Goal: Information Seeking & Learning: Learn about a topic

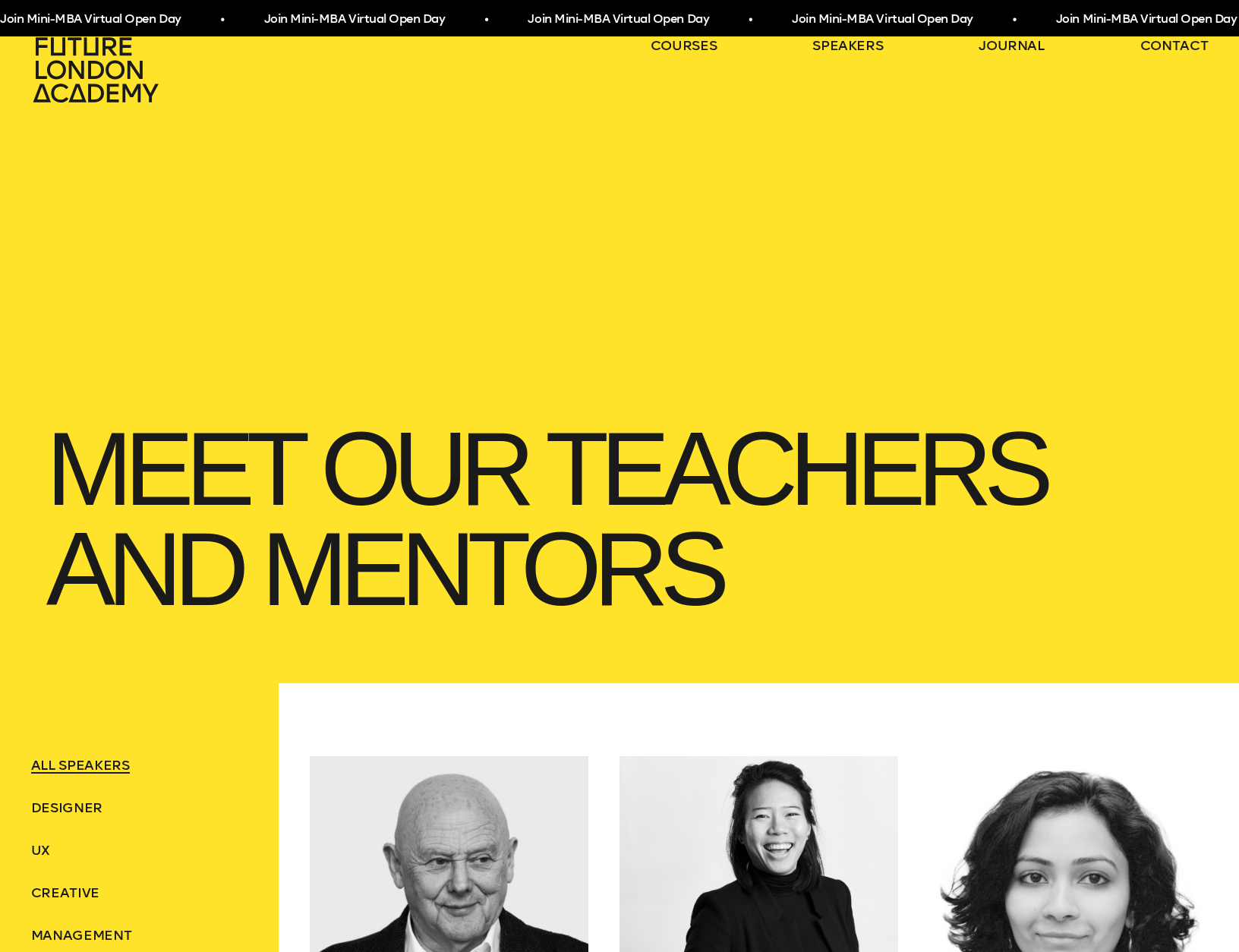
click at [103, 97] on icon at bounding box center [95, 70] width 125 height 65
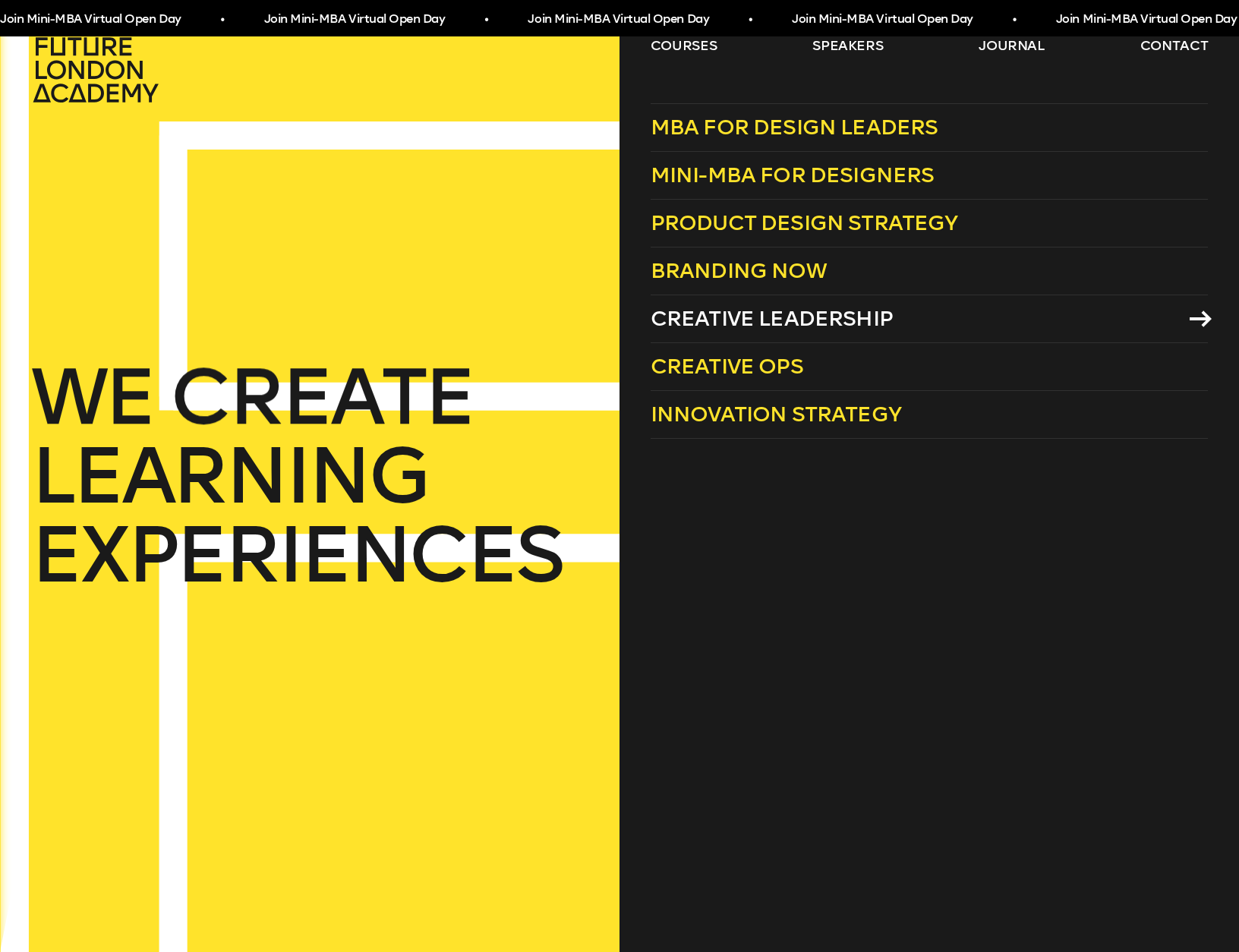
click at [735, 319] on span "Creative Leadership" at bounding box center [772, 318] width 242 height 25
click at [695, 43] on link "courses" at bounding box center [684, 45] width 67 height 18
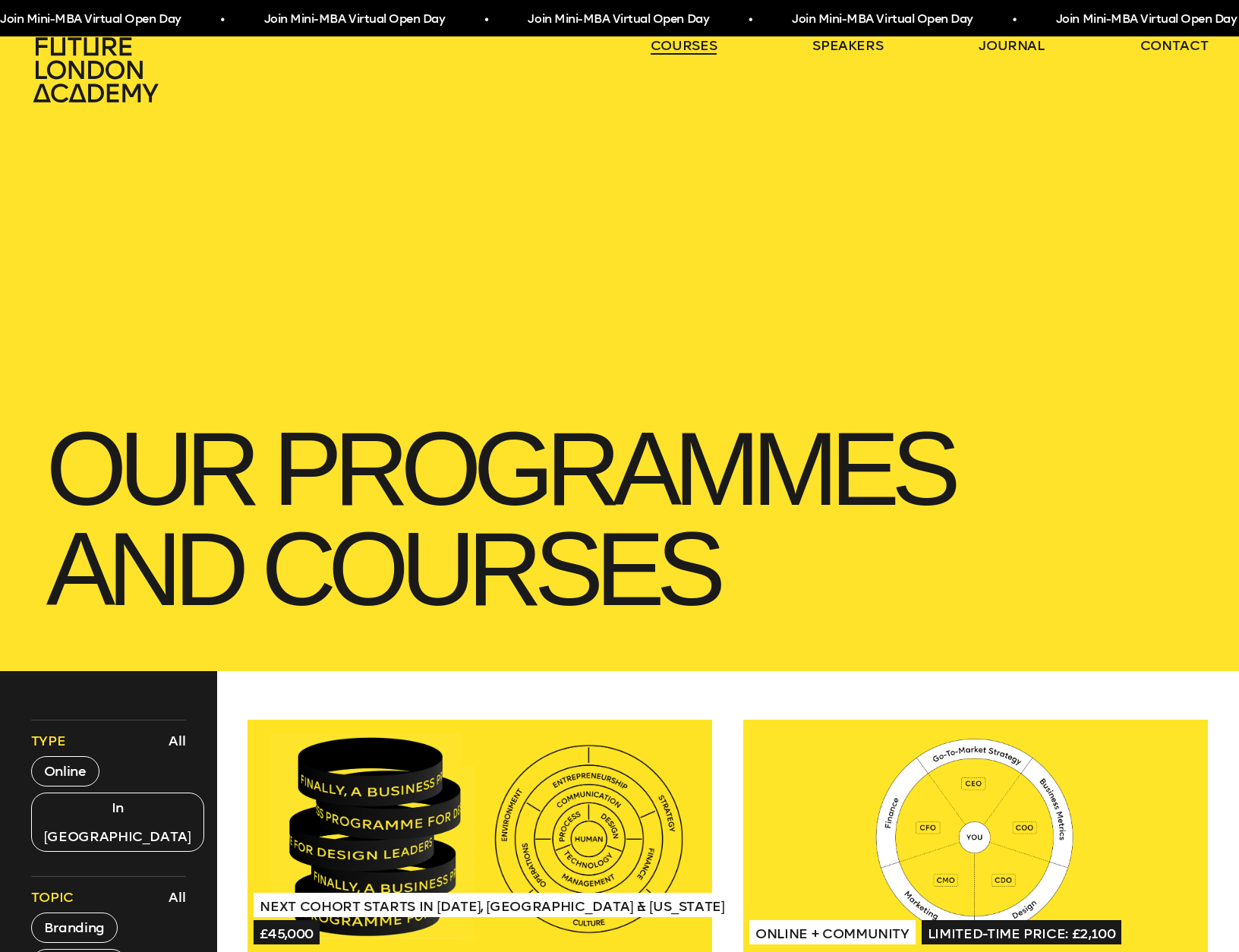
click at [696, 43] on link "courses" at bounding box center [684, 45] width 67 height 18
click at [696, 44] on link "courses" at bounding box center [684, 45] width 67 height 18
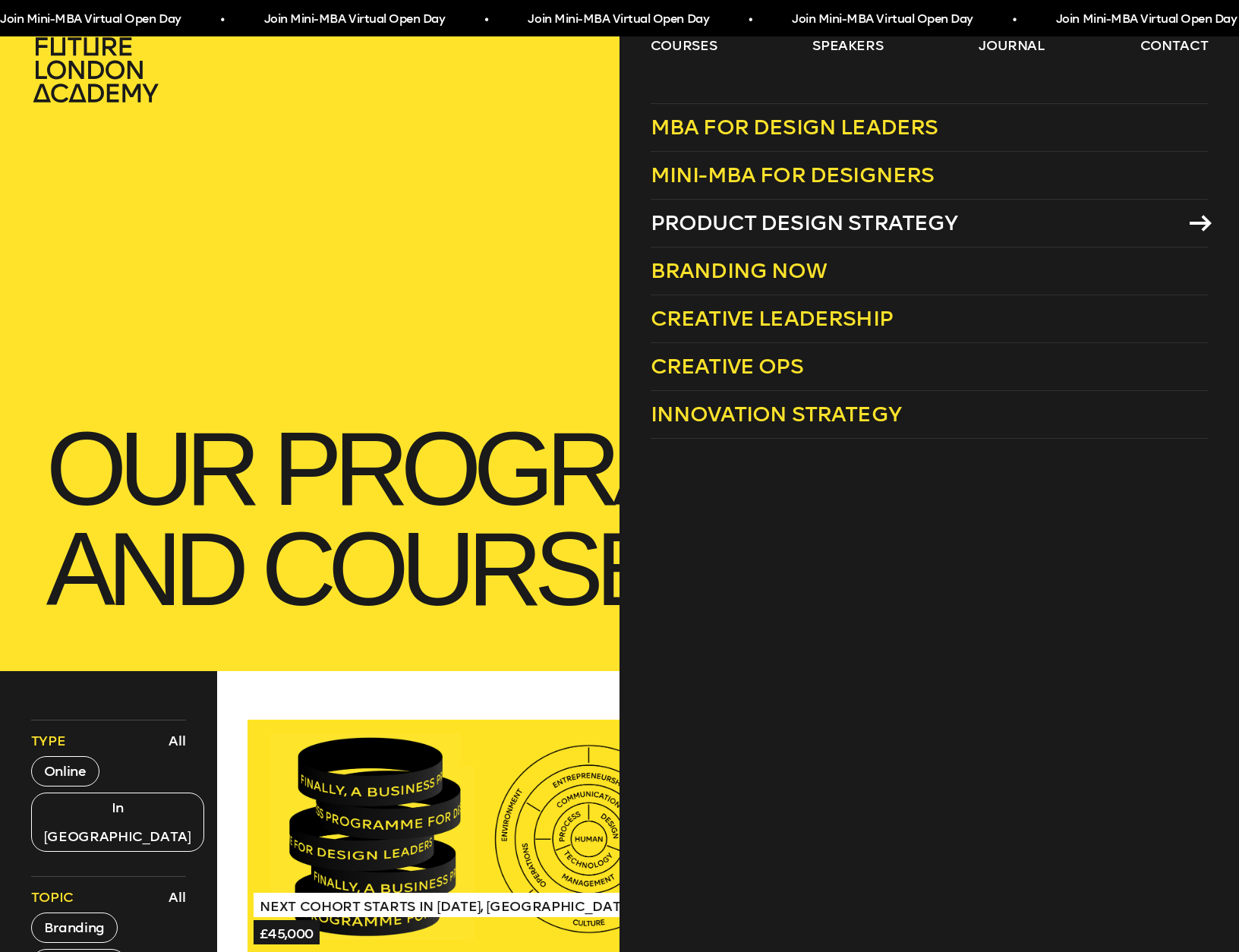
click at [766, 222] on span "Product Design Strategy" at bounding box center [805, 222] width 308 height 25
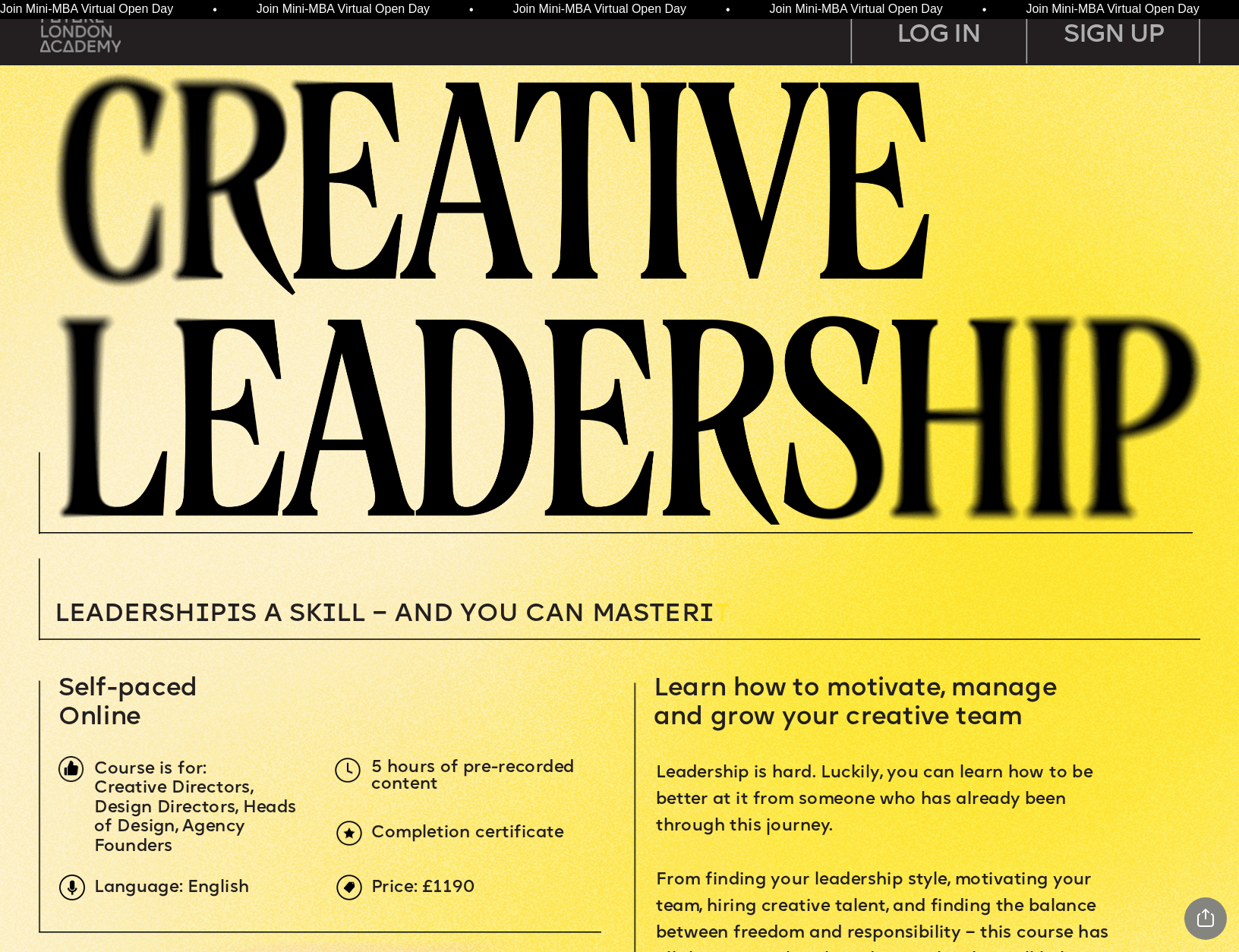
click at [86, 36] on img at bounding box center [81, 30] width 81 height 41
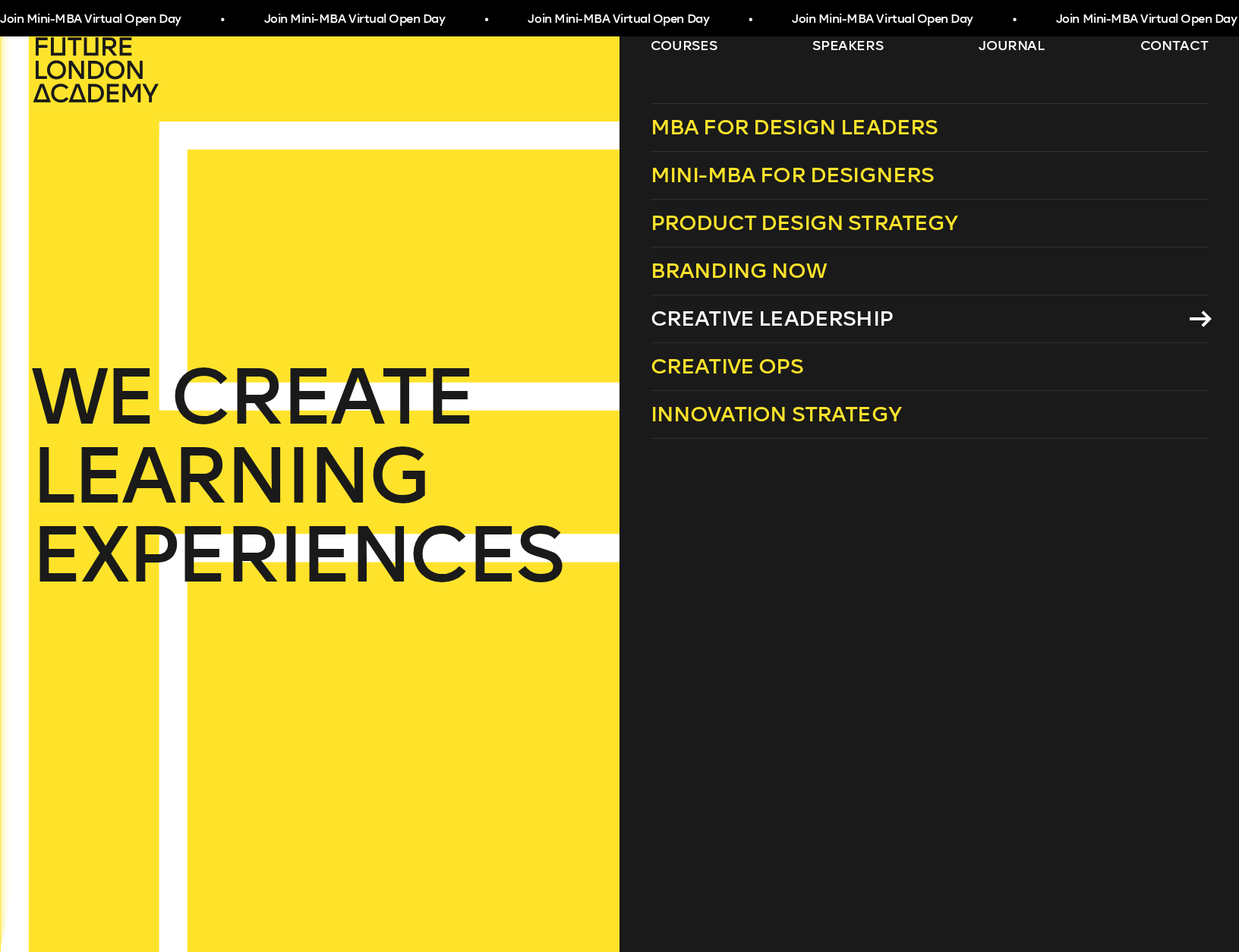
click at [1199, 319] on icon at bounding box center [1201, 319] width 22 height 17
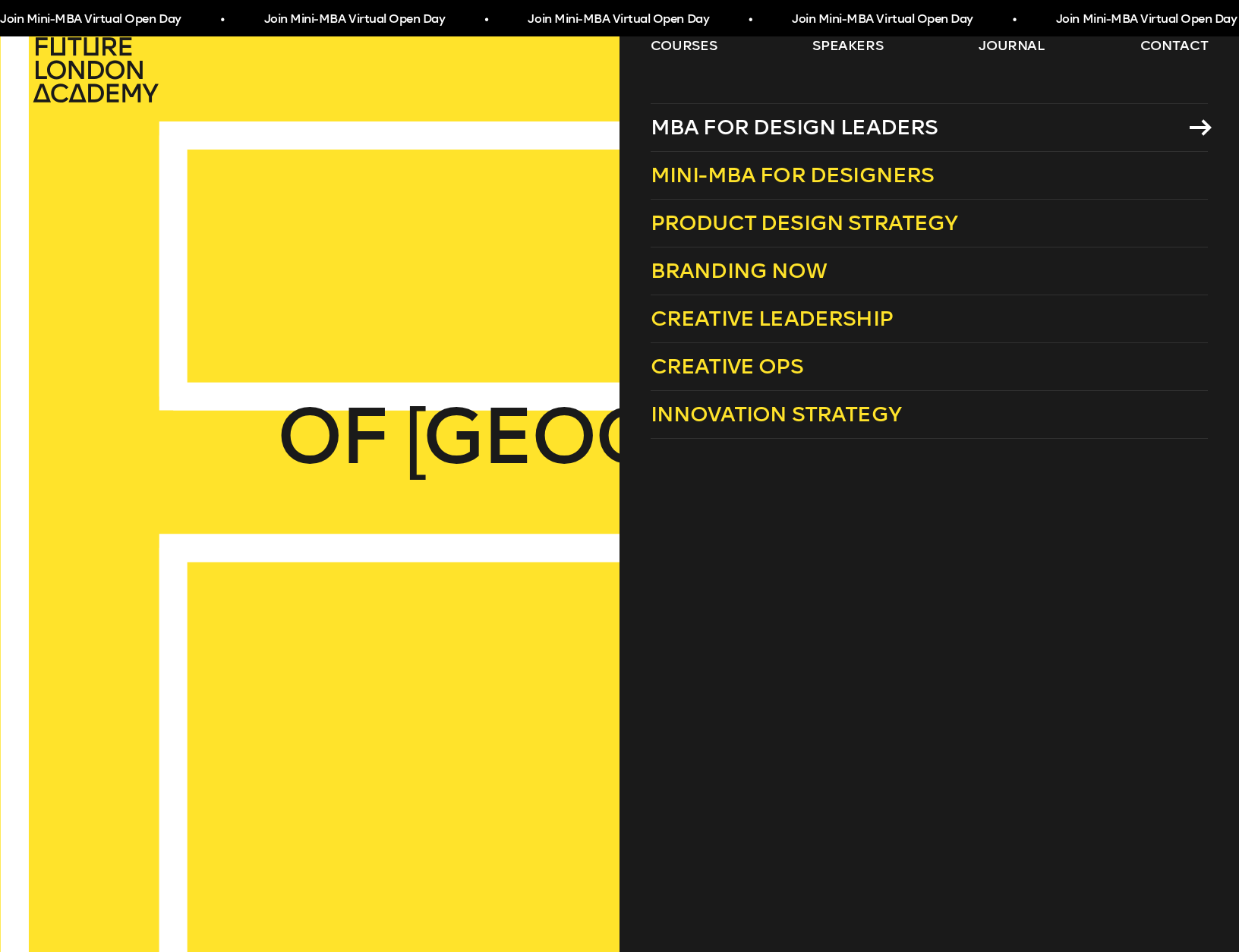
click at [743, 132] on span "MBA for Design Leaders" at bounding box center [794, 127] width 288 height 25
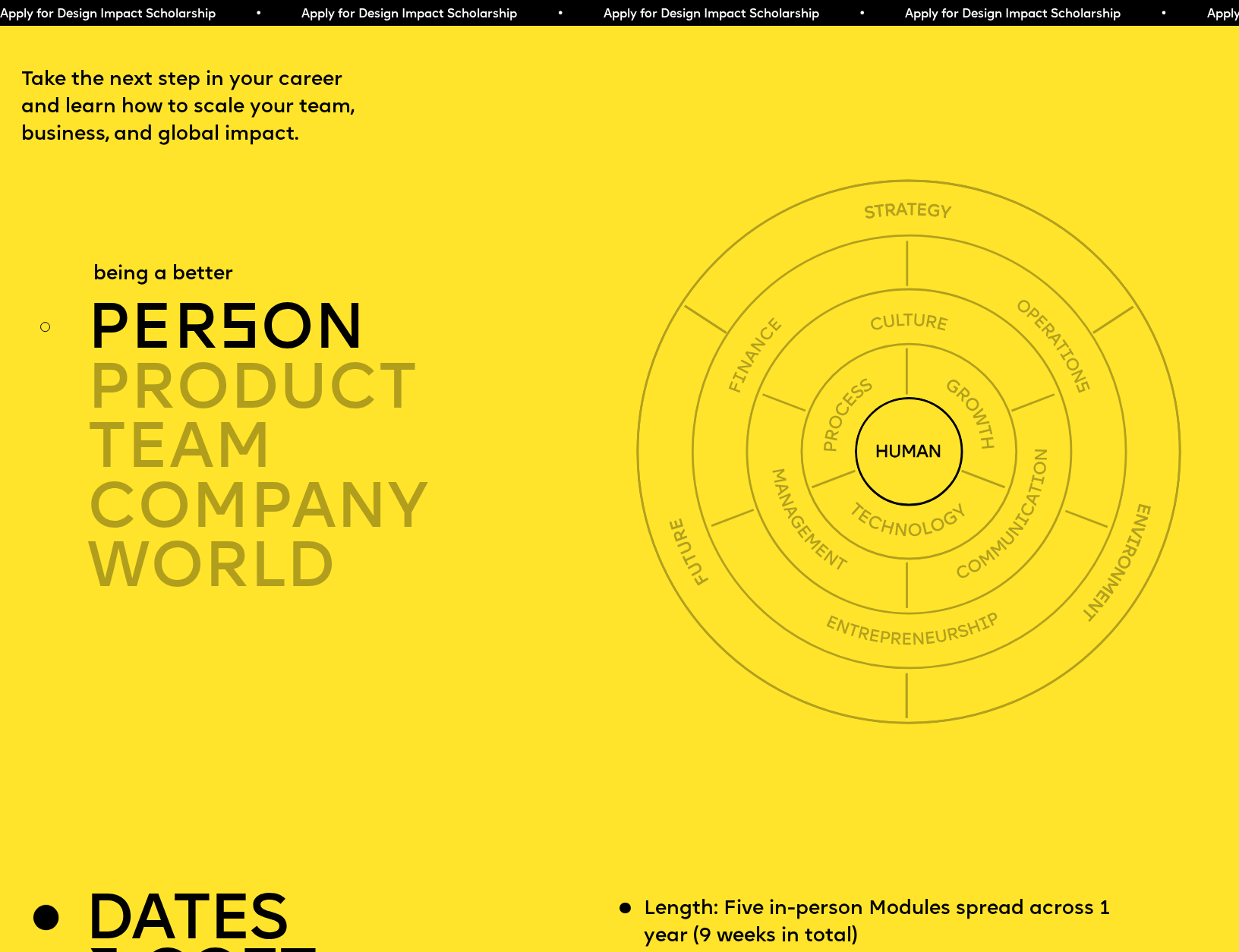
scroll to position [4263, 0]
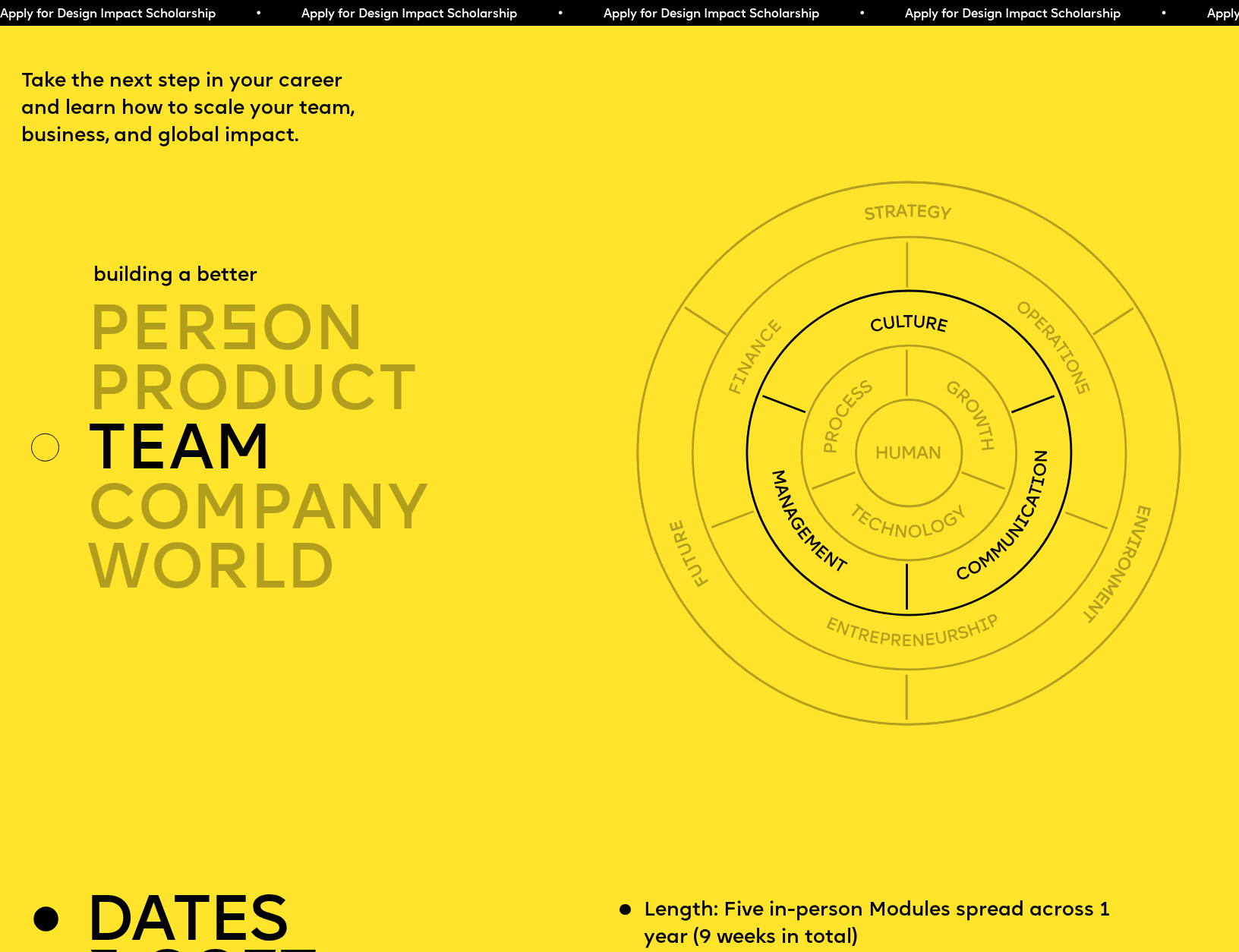
click at [167, 419] on div "TEAM" at bounding box center [367, 449] width 559 height 59
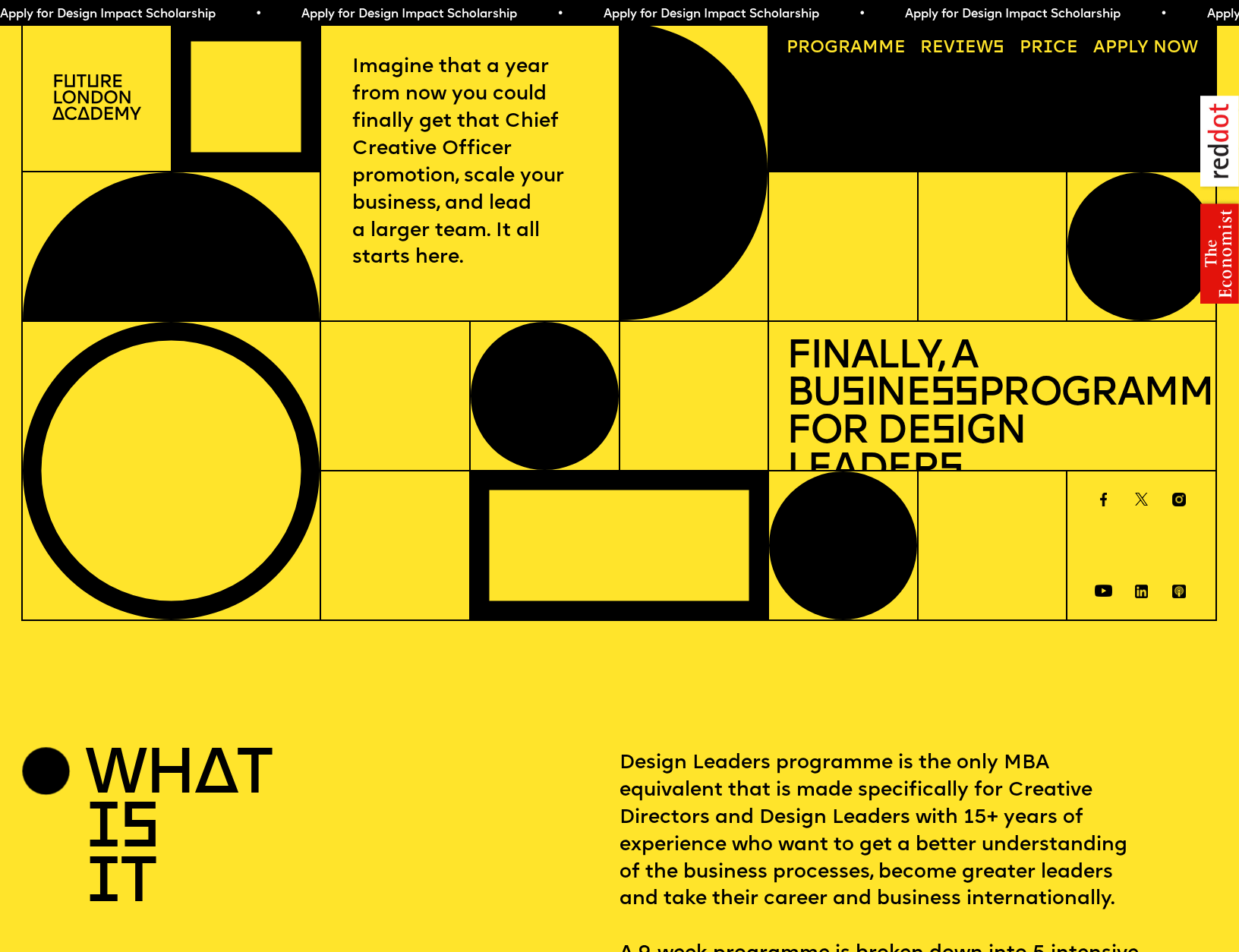
scroll to position [0, 0]
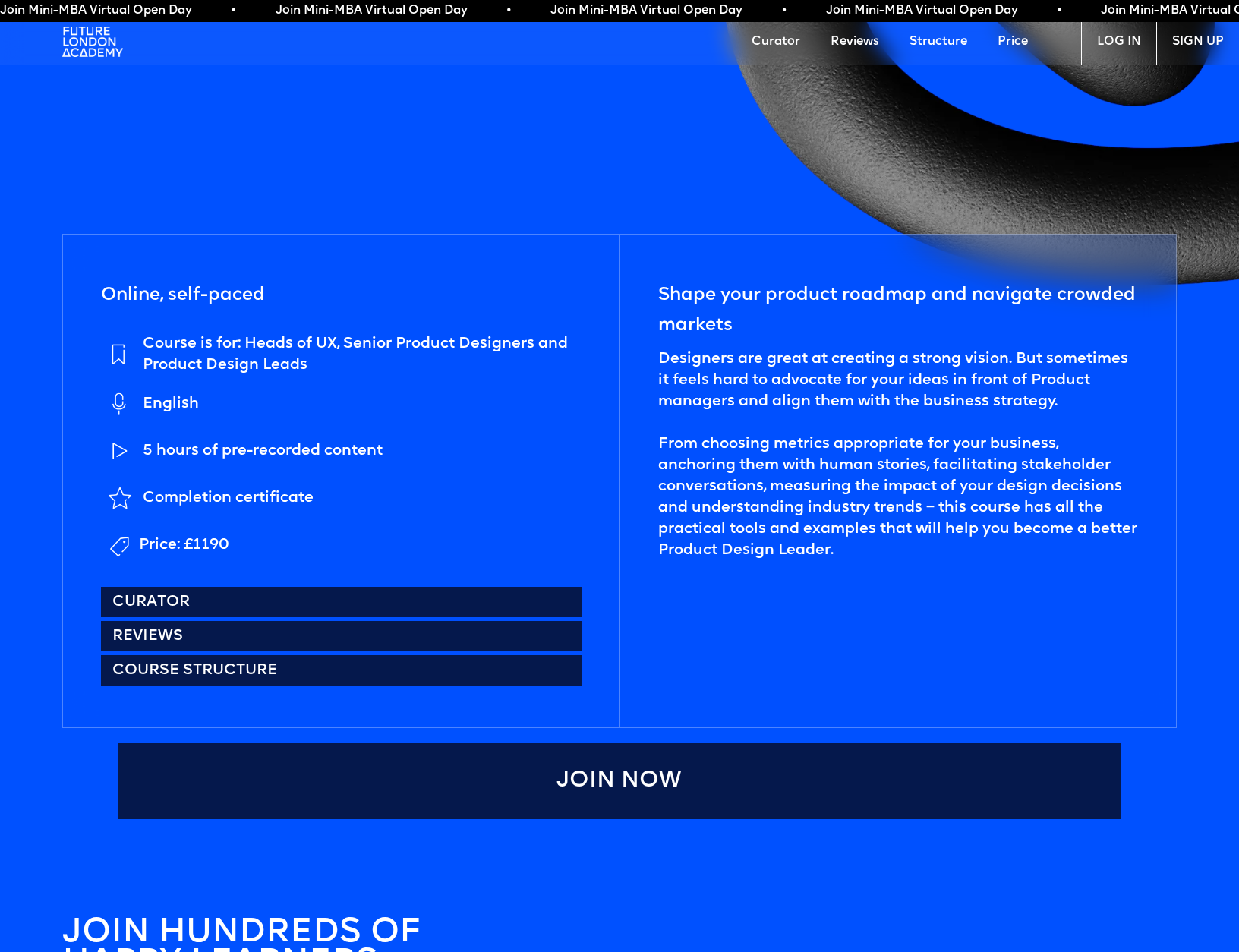
scroll to position [864, 0]
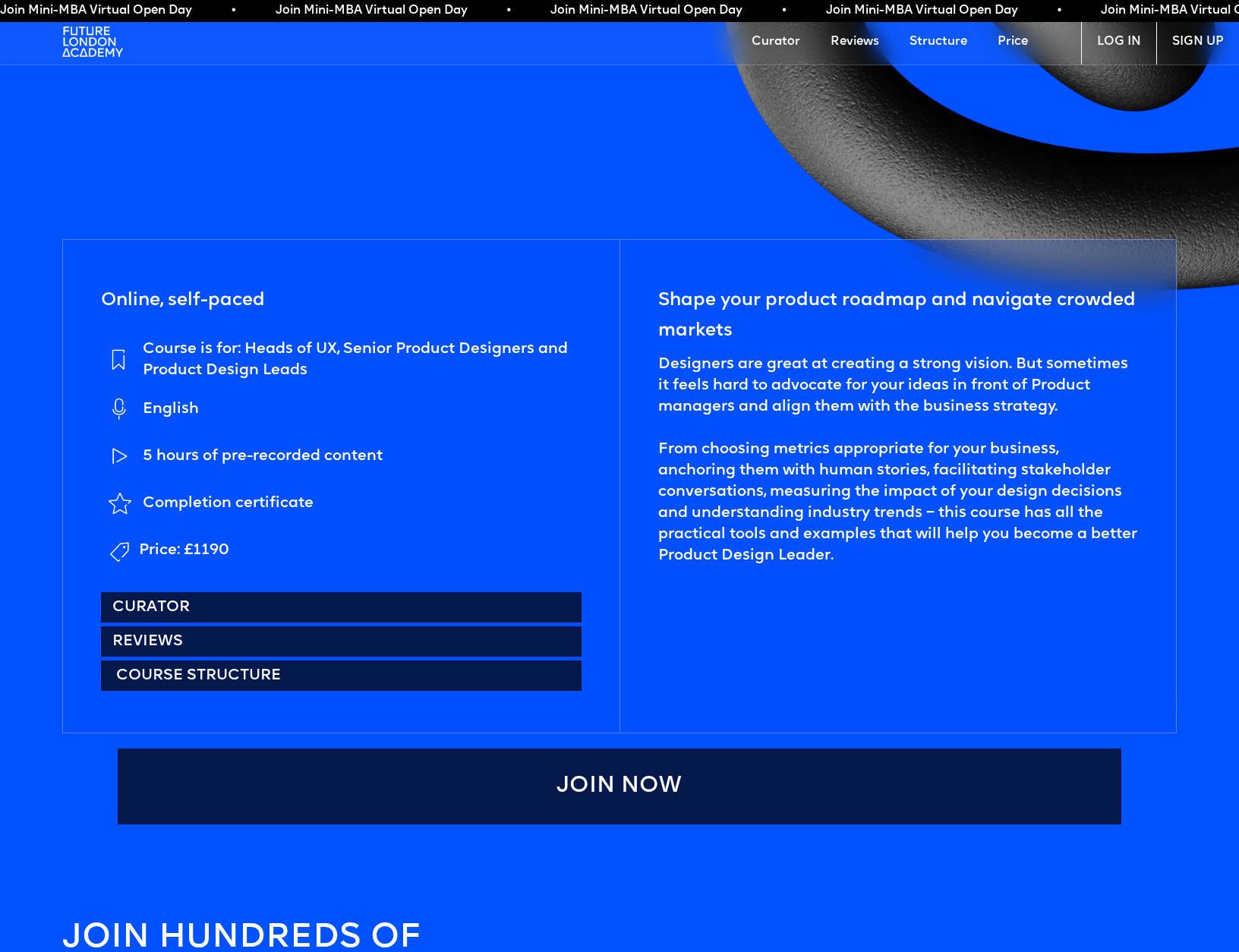
click at [215, 679] on link "Course structure" at bounding box center [341, 676] width 480 height 30
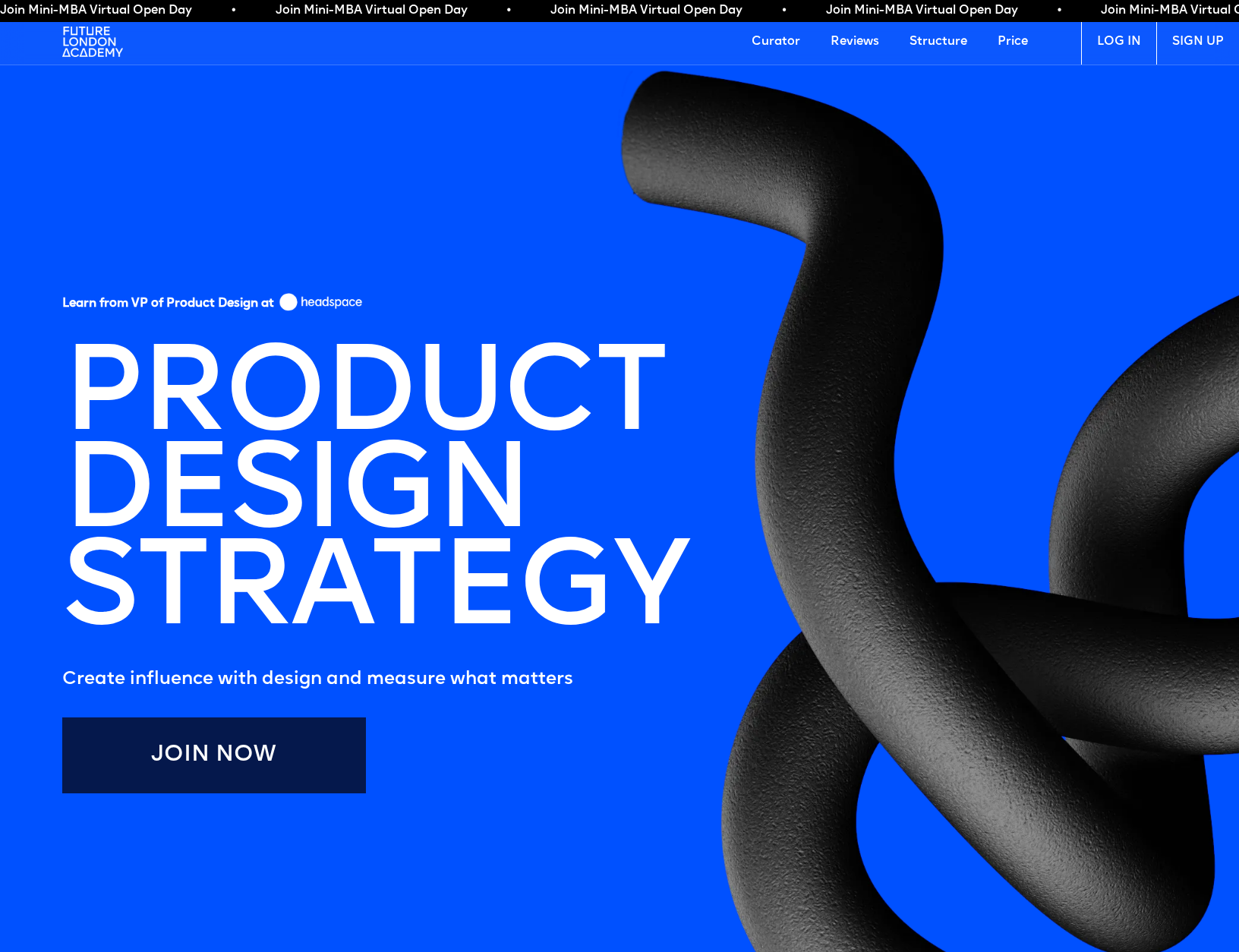
scroll to position [25, 0]
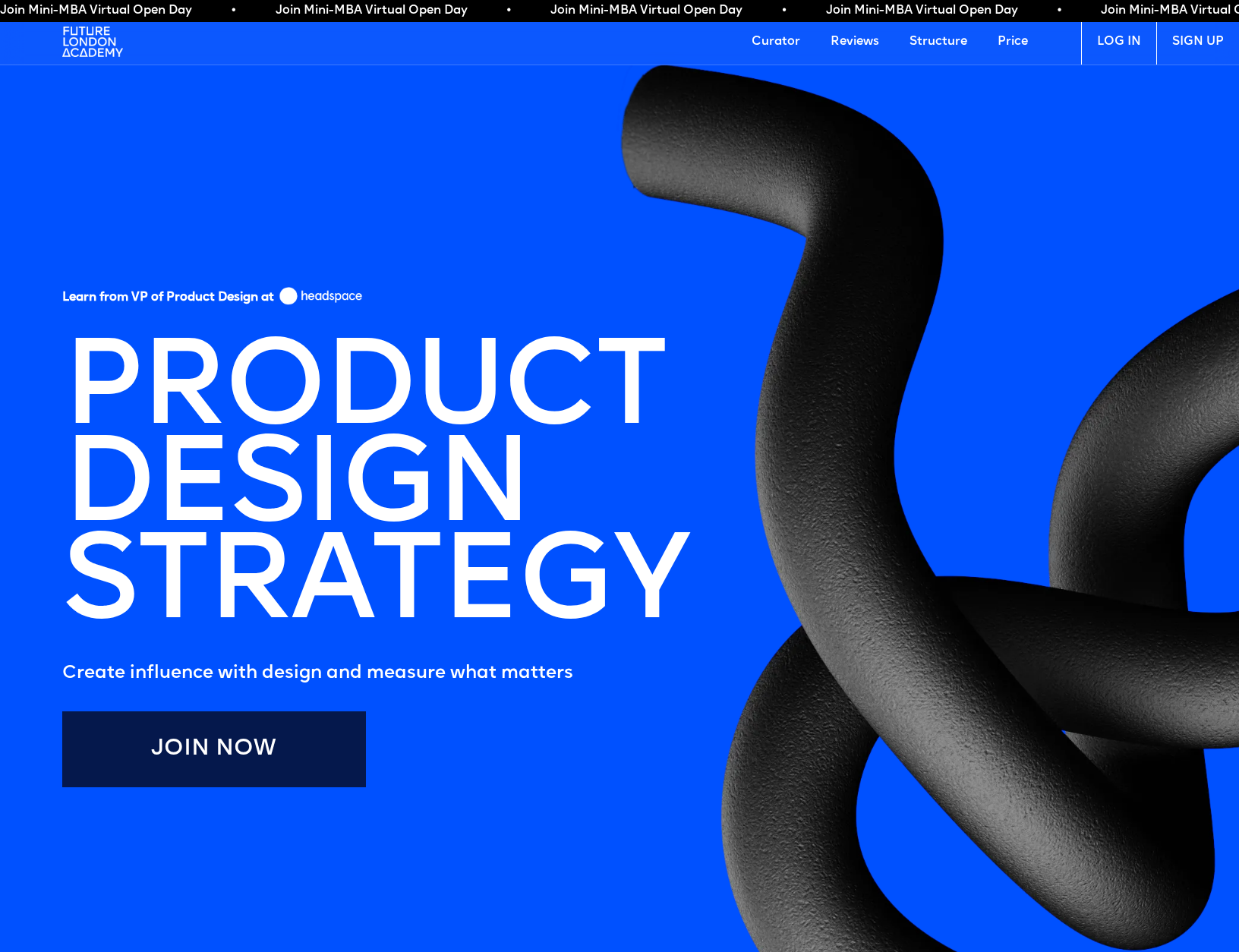
click at [789, 41] on link "Curator" at bounding box center [775, 41] width 79 height 45
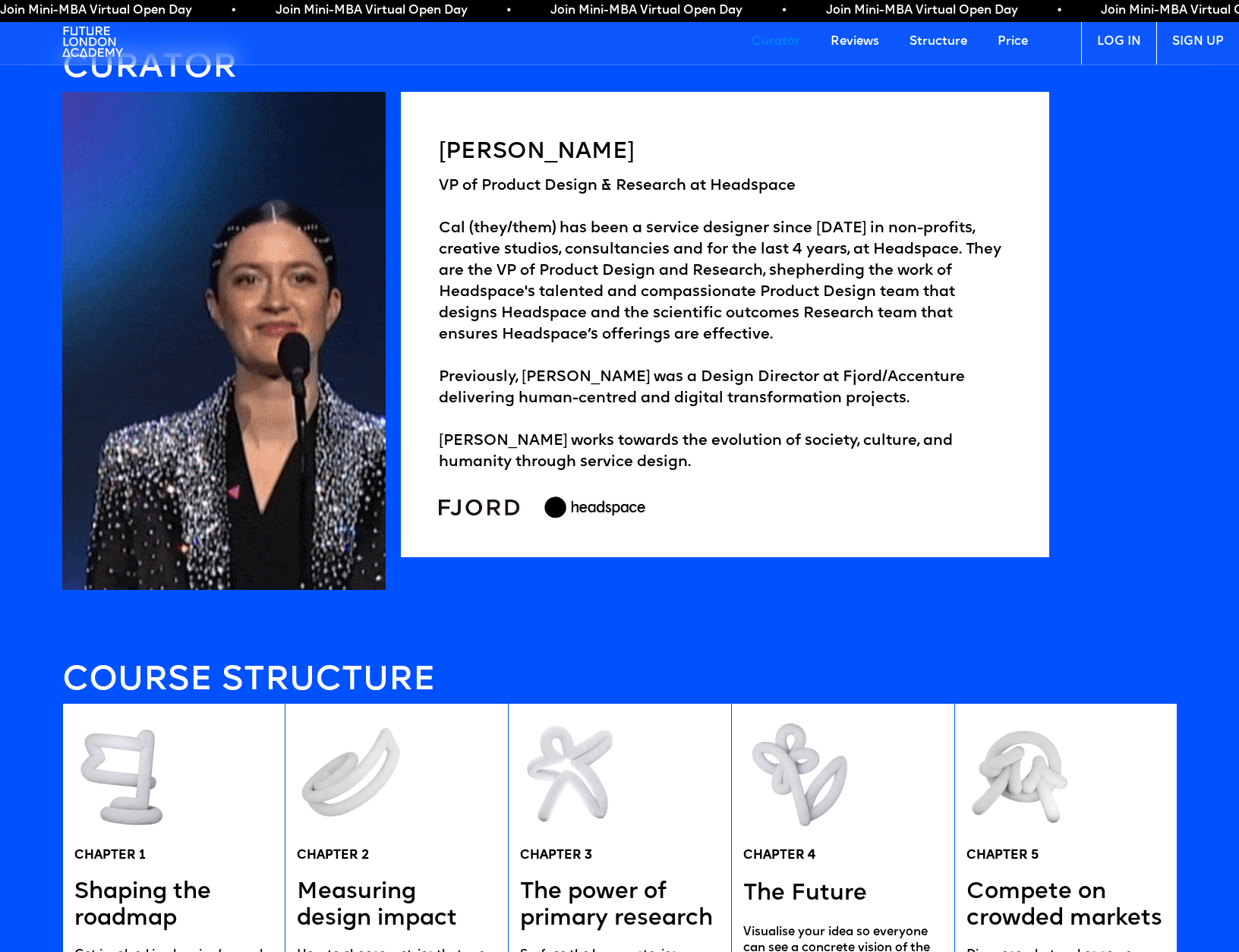
scroll to position [2705, 0]
